Goal: Information Seeking & Learning: Learn about a topic

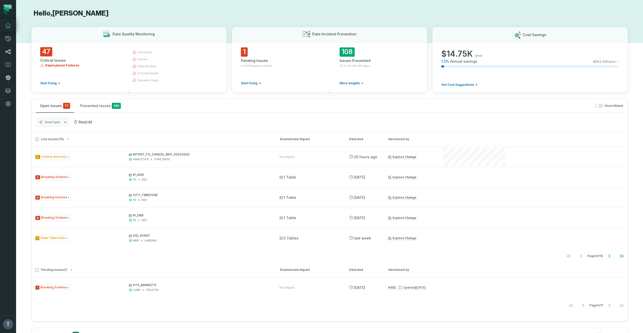
click at [8, 52] on icon at bounding box center [8, 52] width 6 height 6
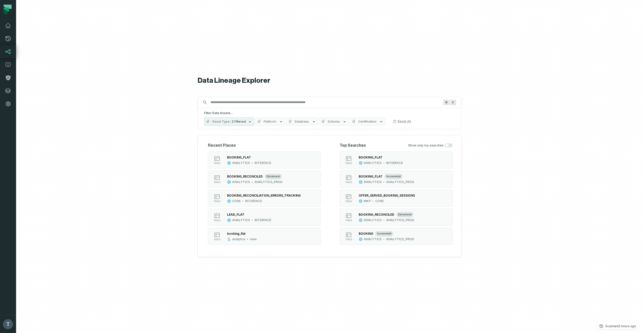
click at [237, 103] on input "Discovery Provider cmdk menu" at bounding box center [324, 102] width 235 height 8
click at [283, 179] on button "table BOOKING_RECONCILED ephemeral ANALYTICS ANALYTICS_PROD" at bounding box center [264, 179] width 113 height 17
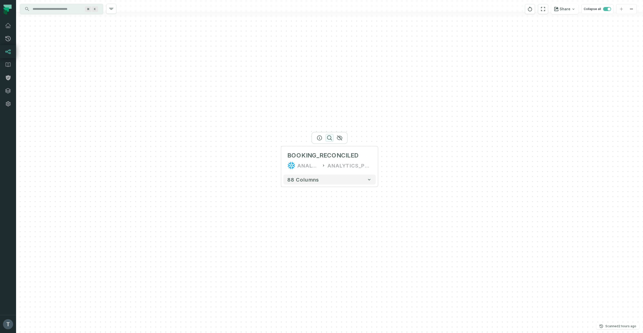
click at [329, 139] on icon "button" at bounding box center [329, 138] width 6 height 6
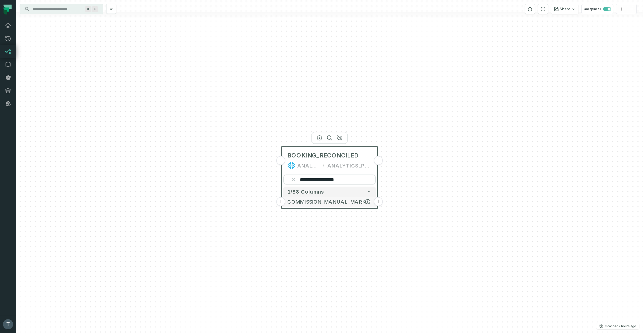
type input "**********"
click at [281, 202] on button "+" at bounding box center [280, 201] width 9 height 9
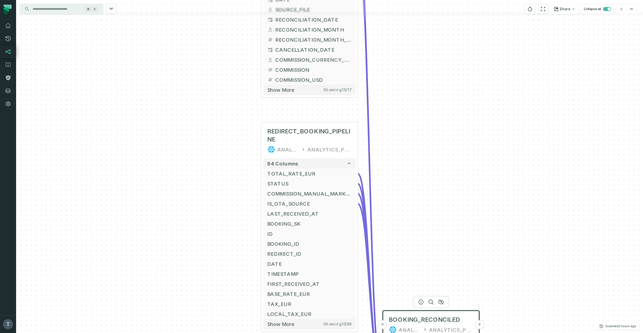
drag, startPoint x: 183, startPoint y: 273, endPoint x: 163, endPoint y: 98, distance: 176.2
click at [163, 98] on div "+ BOOKING_RECONCILIATION CORE INTERFACE + 17 columns + STATUS + + COMMISSION_EU…" at bounding box center [329, 166] width 627 height 333
click at [261, 193] on button "+" at bounding box center [260, 193] width 9 height 9
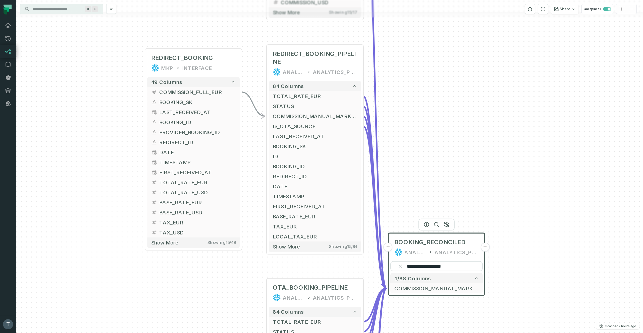
drag, startPoint x: 208, startPoint y: 212, endPoint x: 72, endPoint y: 109, distance: 171.1
click at [72, 109] on div "+ REDIRECT_BOOKING MKP INTERFACE + 49 columns + COMMISSION_FULL_EUR + + BOOKING…" at bounding box center [329, 166] width 627 height 333
click at [314, 37] on icon "button" at bounding box center [315, 36] width 6 height 6
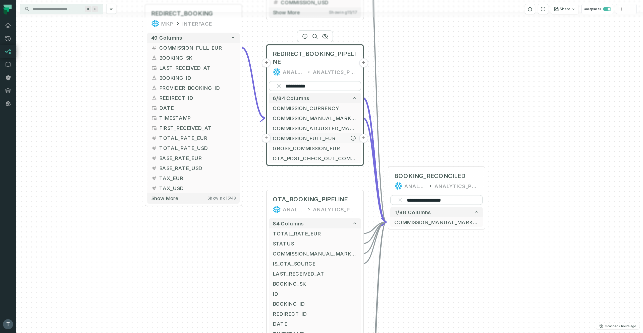
type input "**********"
click at [267, 138] on button "+" at bounding box center [266, 138] width 9 height 9
click at [324, 117] on span "COMMISSION_MANUAL_MARKETING_EUR" at bounding box center [315, 118] width 84 height 8
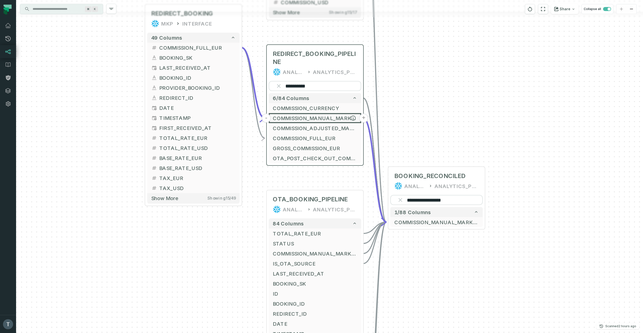
click at [324, 117] on span "COMMISSION_MANUAL_MARKETING_EUR" at bounding box center [315, 118] width 84 height 8
click at [353, 118] on icon "button" at bounding box center [353, 118] width 5 height 5
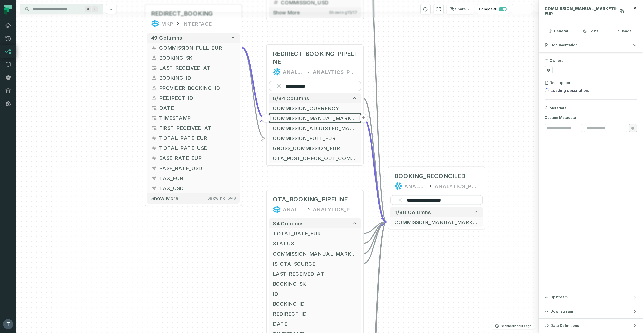
click at [574, 8] on span "COMMISSION_MANUAL_MARKETING_EUR" at bounding box center [584, 11] width 81 height 10
copy aside "COMMISSION_MANUAL_MARKETING_EUR General Costs Usage"
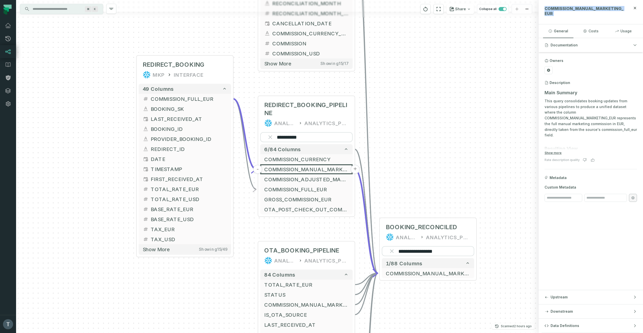
drag, startPoint x: 88, startPoint y: 132, endPoint x: 80, endPoint y: 183, distance: 51.9
click at [80, 183] on div "**********" at bounding box center [277, 166] width 522 height 333
click at [302, 107] on span "REDIRECT_BOOKING_PIPELINE" at bounding box center [306, 109] width 84 height 16
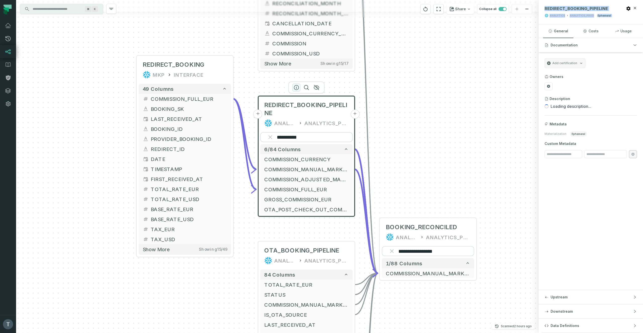
click at [297, 87] on icon "button" at bounding box center [296, 88] width 6 height 6
click at [558, 9] on span "REDIRECT_BOOKING_PIPELINE" at bounding box center [576, 8] width 64 height 5
